Goal: Information Seeking & Learning: Understand process/instructions

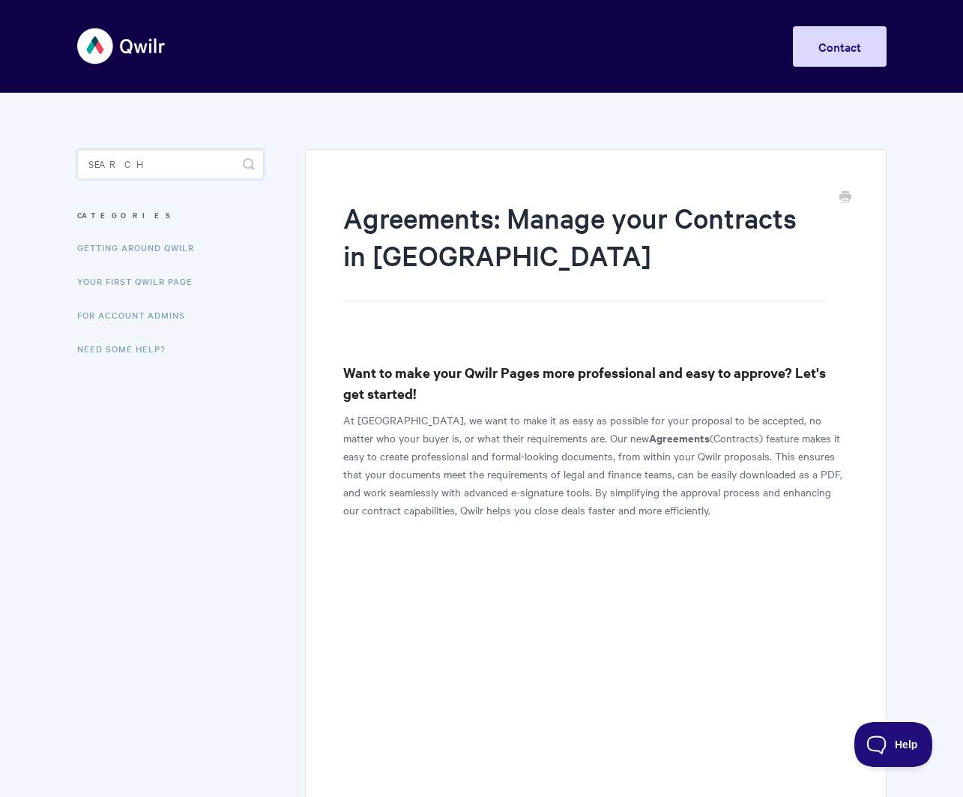
click at [197, 169] on input "Search" at bounding box center [170, 164] width 187 height 30
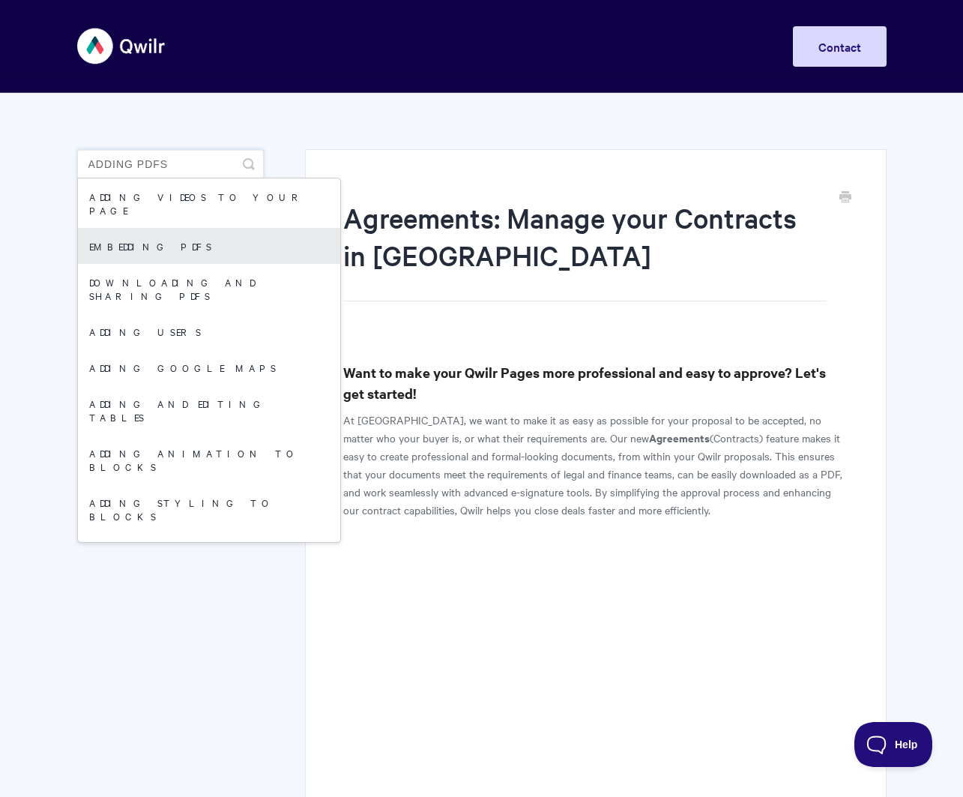
type input "adding pdfs"
click at [224, 228] on link "Embedding PDFs" at bounding box center [209, 246] width 262 height 36
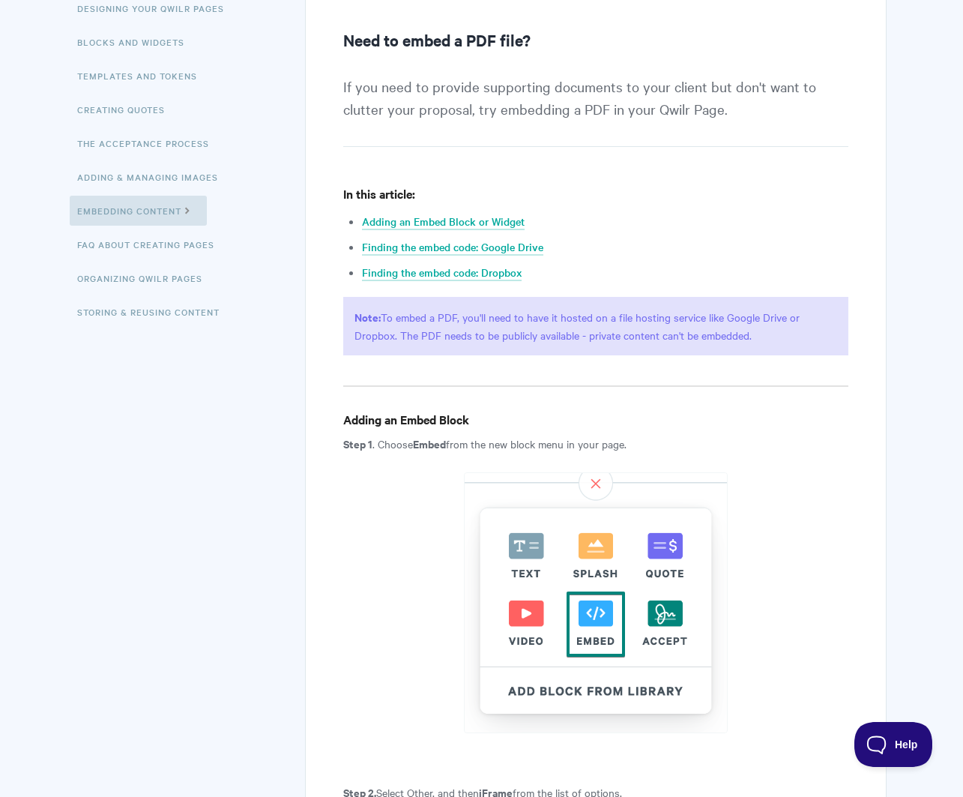
scroll to position [260, 0]
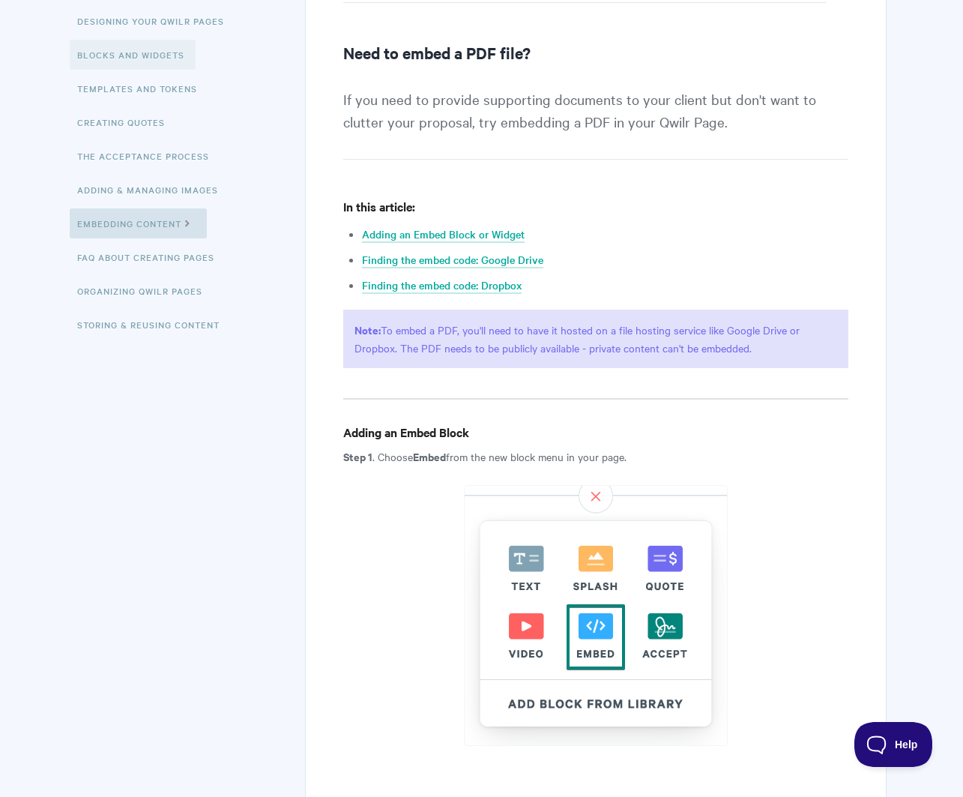
click at [152, 56] on link "Blocks and Widgets" at bounding box center [133, 55] width 126 height 30
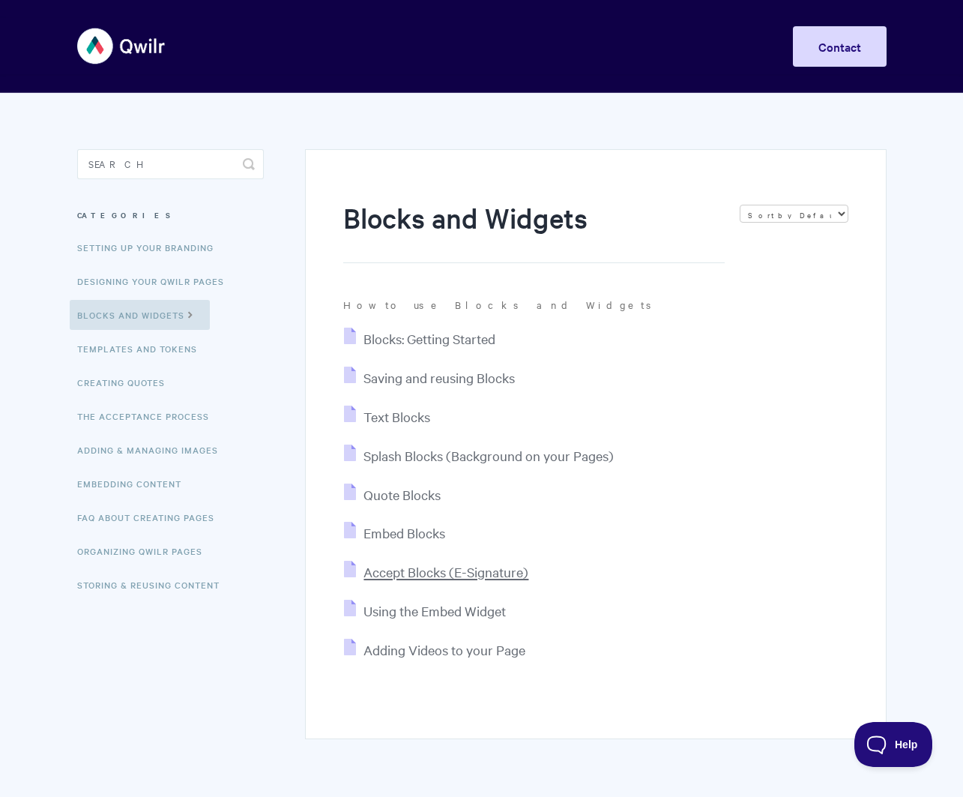
click at [434, 566] on span "Accept Blocks (E-Signature)" at bounding box center [445, 571] width 165 height 17
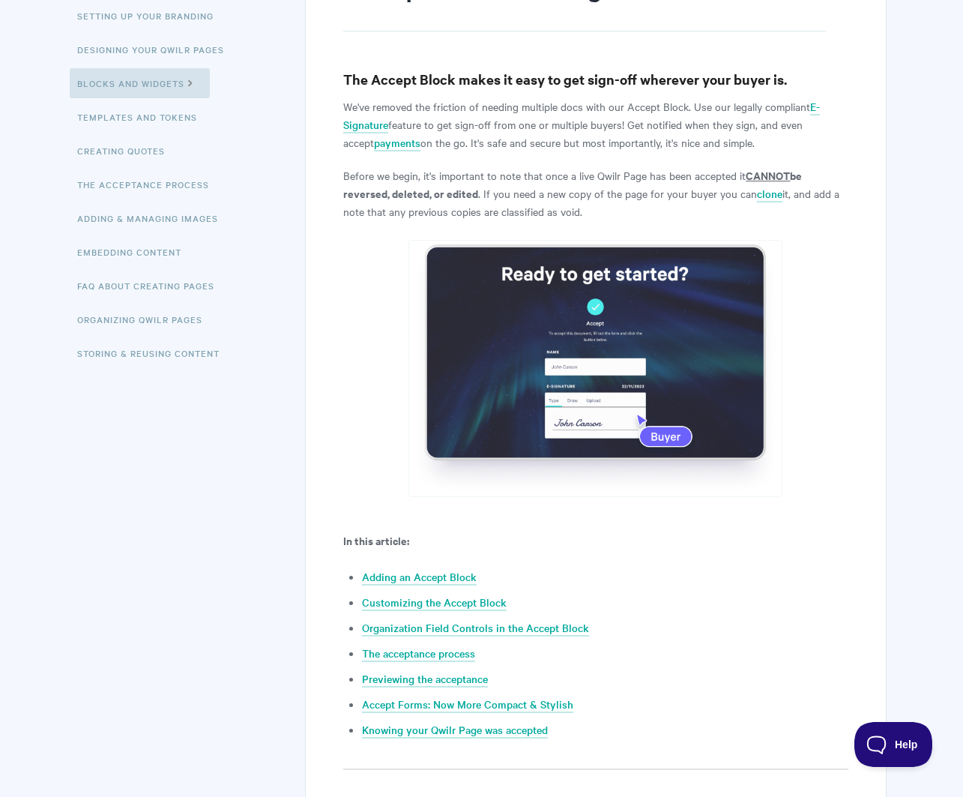
scroll to position [245, 0]
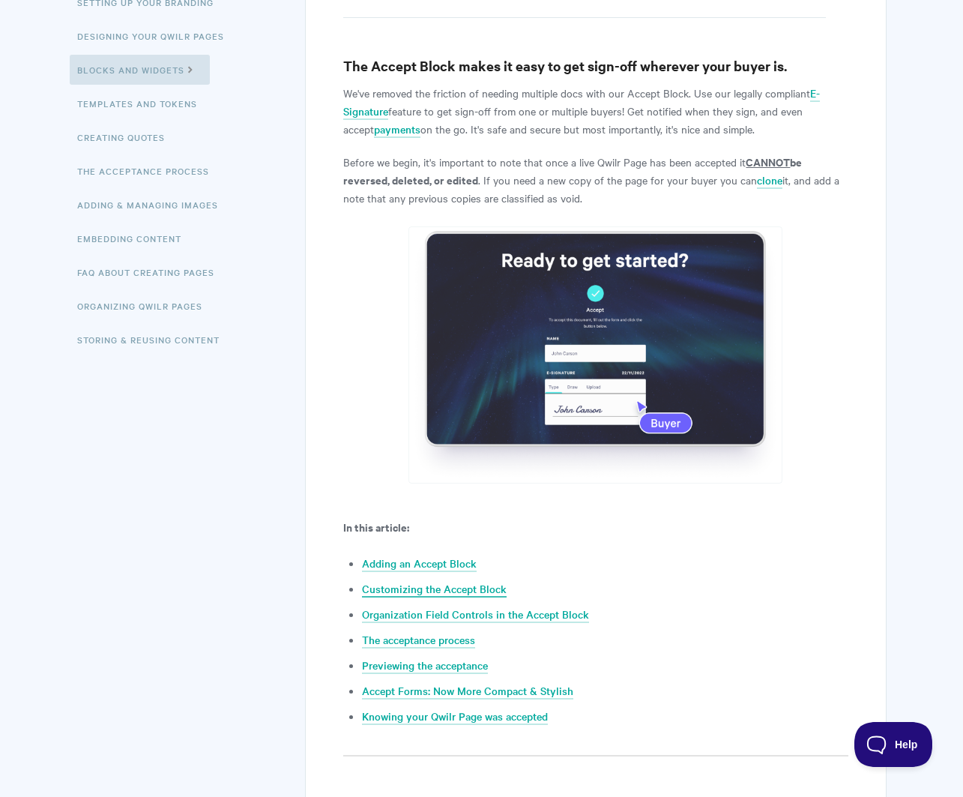
click at [471, 585] on link "Customizing the Accept Block" at bounding box center [434, 589] width 145 height 16
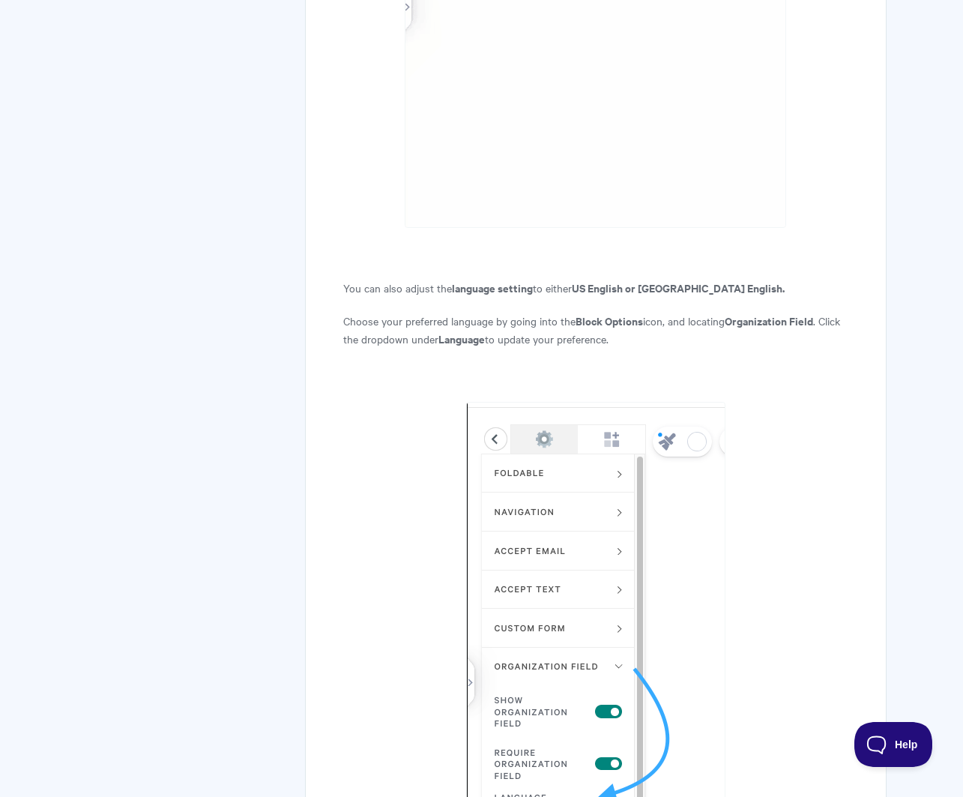
scroll to position [5037, 0]
